Goal: Check status: Check status

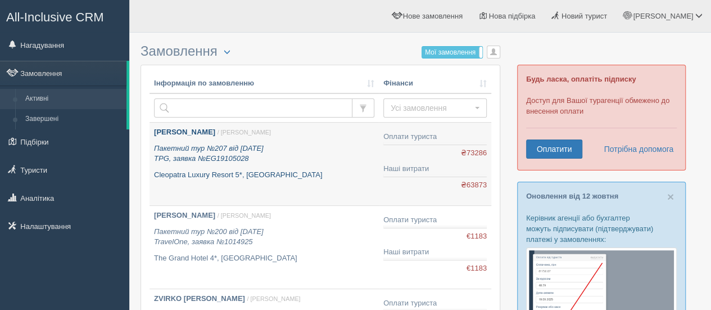
click at [173, 128] on b "[PERSON_NAME]" at bounding box center [184, 132] width 61 height 8
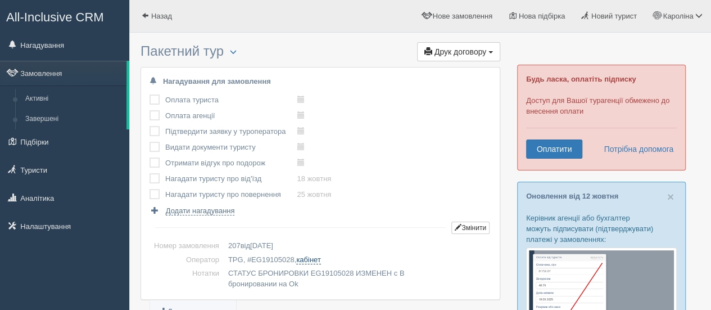
click at [311, 258] on link "кабінет" at bounding box center [308, 259] width 24 height 9
